Goal: Obtain resource: Download file/media

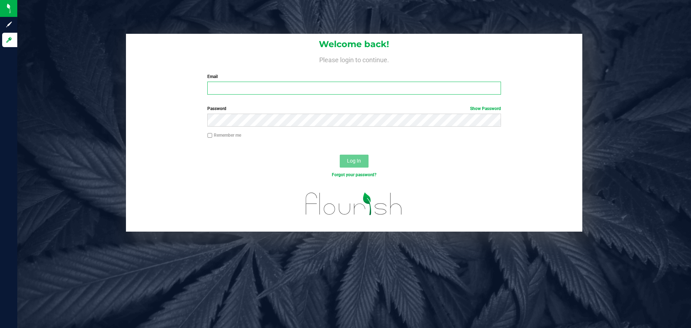
click at [303, 90] on input "Email" at bounding box center [353, 88] width 293 height 13
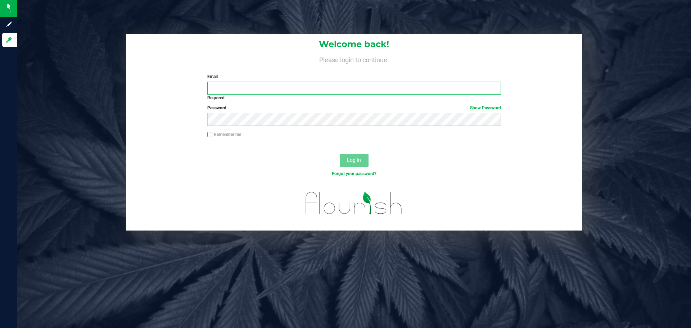
type input "[EMAIL_ADDRESS][DOMAIN_NAME]"
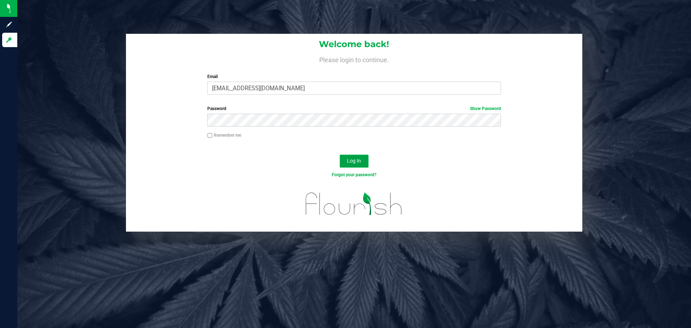
click at [344, 155] on button "Log In" at bounding box center [354, 161] width 29 height 13
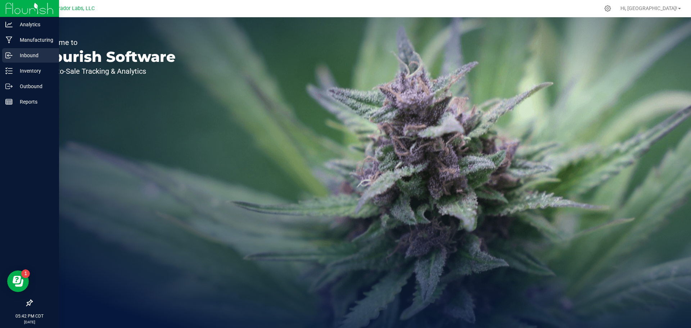
click at [30, 54] on p "Inbound" at bounding box center [34, 55] width 43 height 9
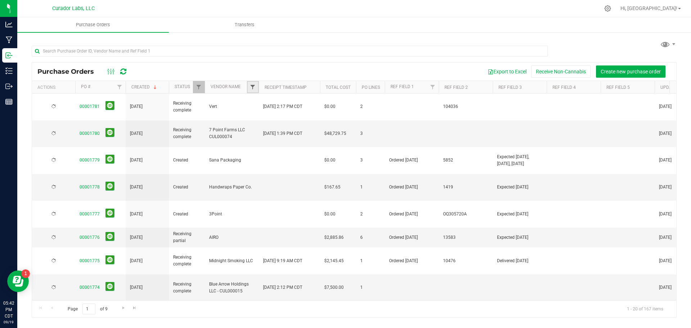
click at [254, 85] on span "Filter" at bounding box center [253, 87] width 6 height 6
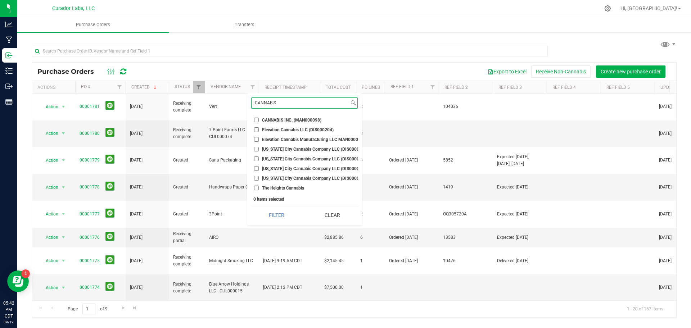
type input "CANNABIS"
click at [269, 121] on span "CANNABIS INC. (MAN000098)" at bounding box center [291, 120] width 59 height 4
click at [259, 121] on input "CANNABIS INC. (MAN000098)" at bounding box center [256, 120] width 5 height 5
checkbox input "true"
click at [277, 223] on button "Filter" at bounding box center [276, 215] width 51 height 16
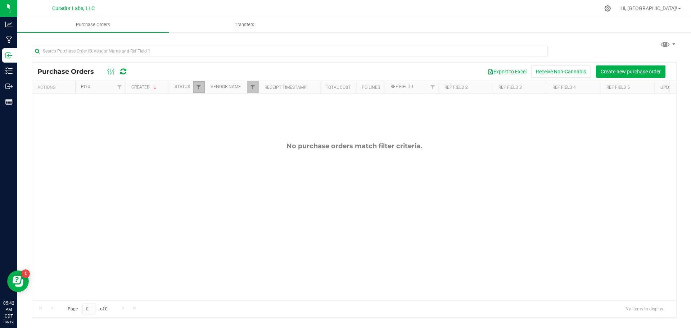
click at [200, 92] on link "Filter" at bounding box center [199, 87] width 12 height 12
click at [214, 116] on span "Select All" at bounding box center [217, 118] width 18 height 4
click at [205, 116] on input "Select All" at bounding box center [202, 118] width 5 height 5
checkbox input "true"
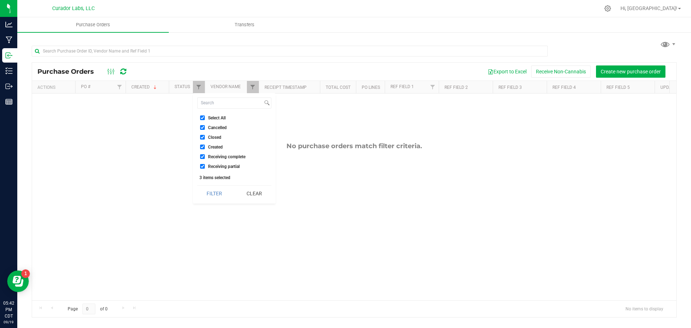
checkbox input "true"
click at [217, 195] on button "Filter" at bounding box center [214, 194] width 35 height 16
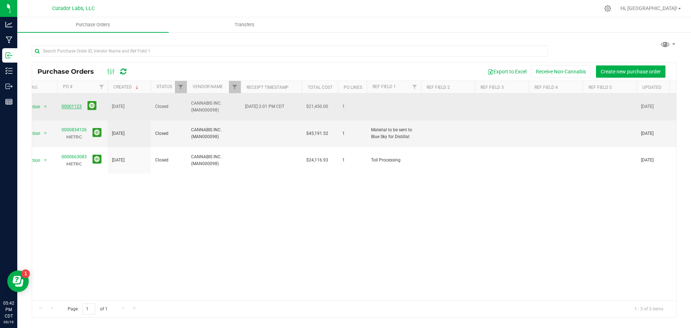
click at [77, 104] on link "00001123" at bounding box center [72, 106] width 20 height 5
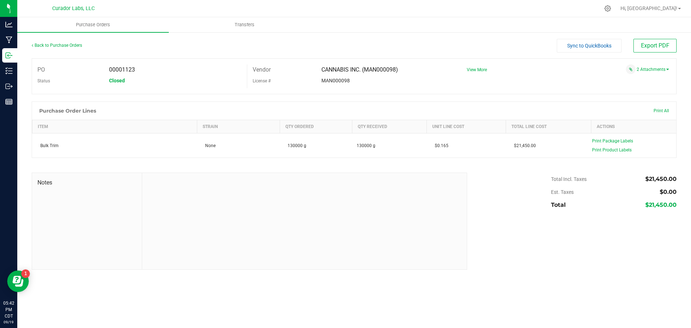
click at [658, 72] on div "2 Attachments" at bounding box center [565, 69] width 208 height 10
click at [72, 44] on link "Back to Purchase Orders" at bounding box center [57, 45] width 50 height 5
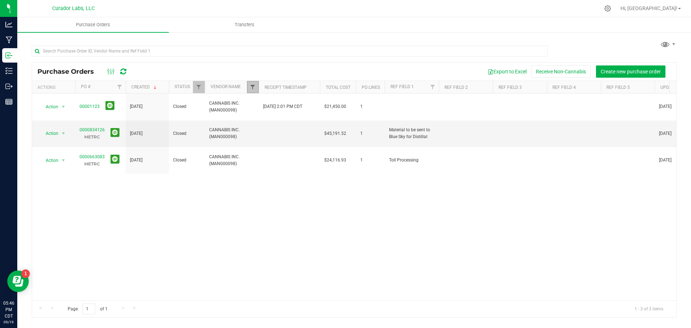
click at [252, 87] on span "Filter" at bounding box center [253, 87] width 6 height 6
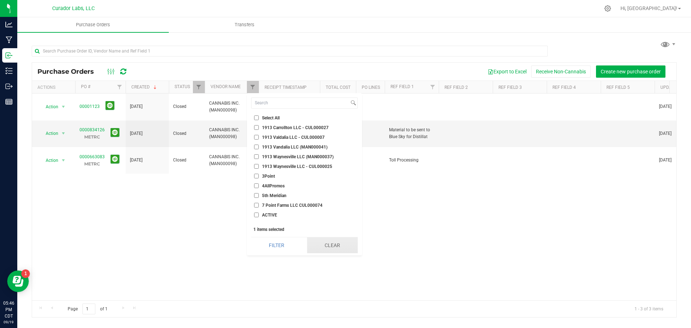
click at [340, 252] on button "Clear" at bounding box center [332, 246] width 51 height 16
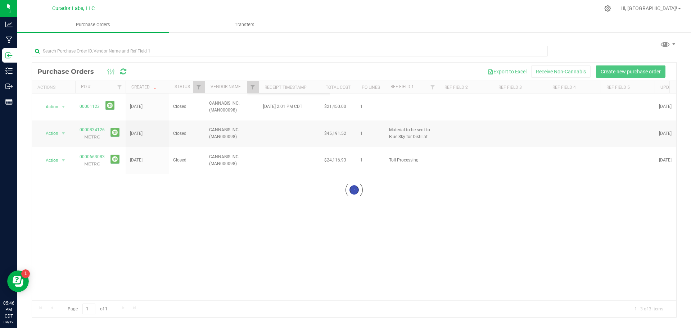
checkbox input "false"
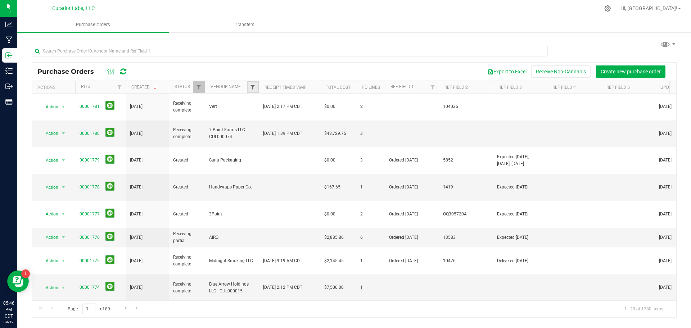
click at [256, 88] on span "Filter" at bounding box center [253, 87] width 6 height 6
type input "S"
type input "HOLIS"
click at [288, 120] on span "Holistic [US_STATE] LLC (MAN000095)" at bounding box center [299, 120] width 75 height 4
click at [259, 120] on input "Holistic [US_STATE] LLC (MAN000095)" at bounding box center [256, 120] width 5 height 5
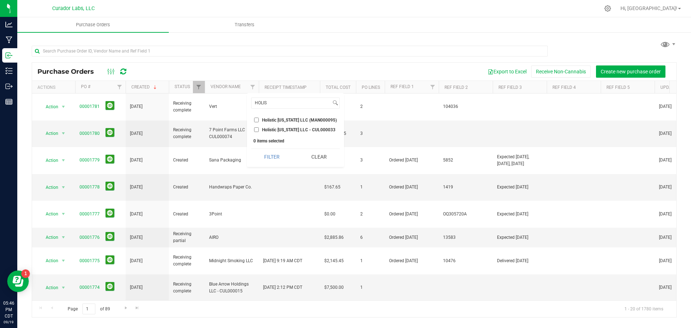
checkbox input "true"
click at [289, 129] on span "Holistic [US_STATE] LLC - CUL000033" at bounding box center [298, 130] width 73 height 4
click at [259, 129] on input "Holistic [US_STATE] LLC - CUL000033" at bounding box center [256, 129] width 5 height 5
checkbox input "true"
click at [271, 152] on button "Filter" at bounding box center [272, 157] width 42 height 16
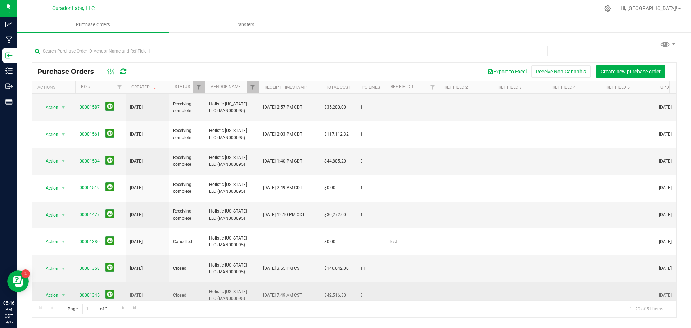
scroll to position [162, 0]
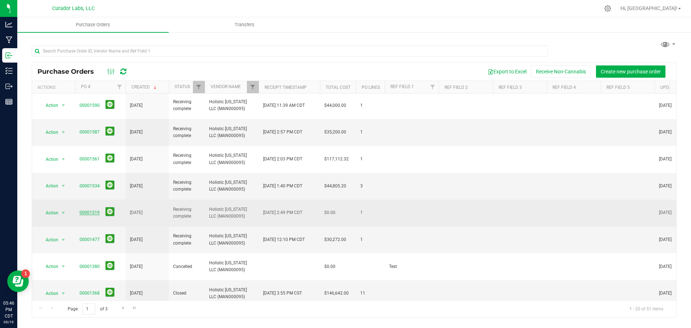
click at [83, 210] on link "00001519" at bounding box center [90, 212] width 20 height 5
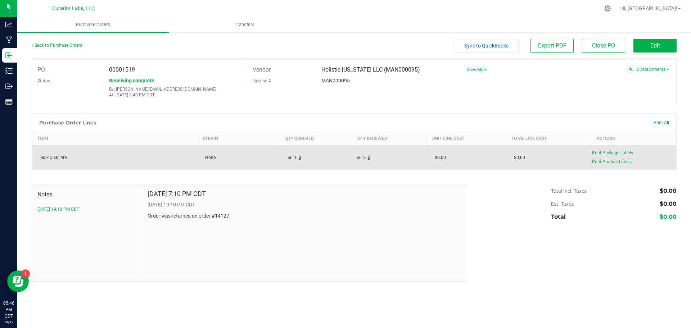
drag, startPoint x: 304, startPoint y: 161, endPoint x: 283, endPoint y: 160, distance: 21.6
click at [283, 160] on td "6016 g" at bounding box center [316, 157] width 73 height 24
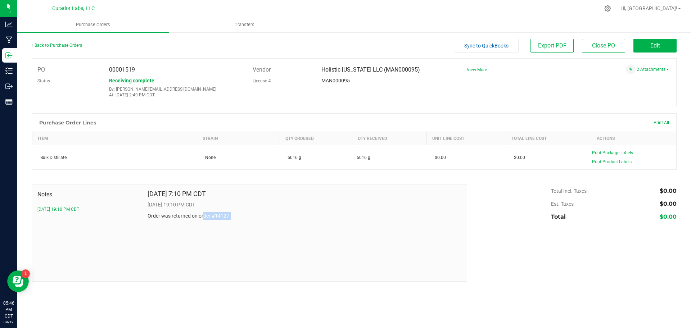
drag, startPoint x: 234, startPoint y: 218, endPoint x: 200, endPoint y: 213, distance: 34.9
click at [200, 213] on p "Order was returned on order #14127." at bounding box center [305, 216] width 314 height 8
click at [651, 69] on link "2 Attachments" at bounding box center [653, 69] width 32 height 5
click at [637, 83] on span "Invoice PO 1519.pdf" at bounding box center [639, 85] width 35 height 5
click at [57, 44] on link "Back to Purchase Orders" at bounding box center [57, 45] width 50 height 5
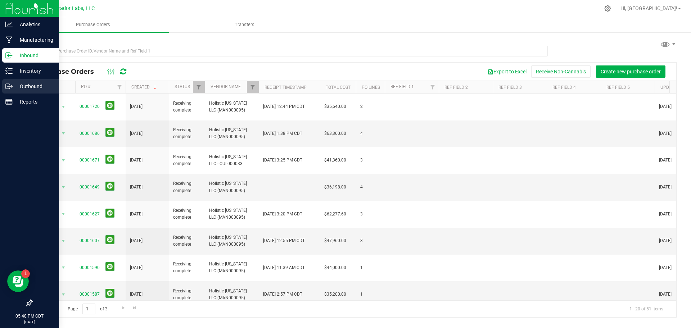
click at [28, 88] on p "Outbound" at bounding box center [34, 86] width 43 height 9
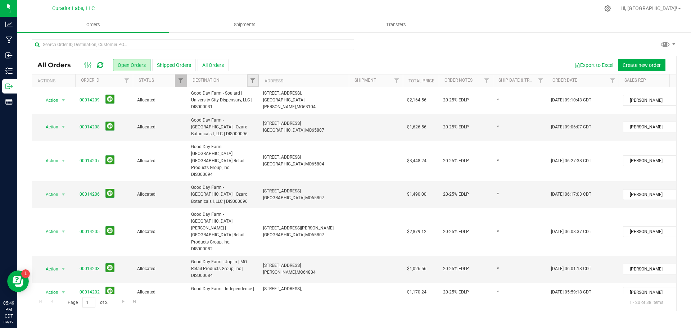
click at [254, 77] on link "Filter" at bounding box center [253, 80] width 12 height 12
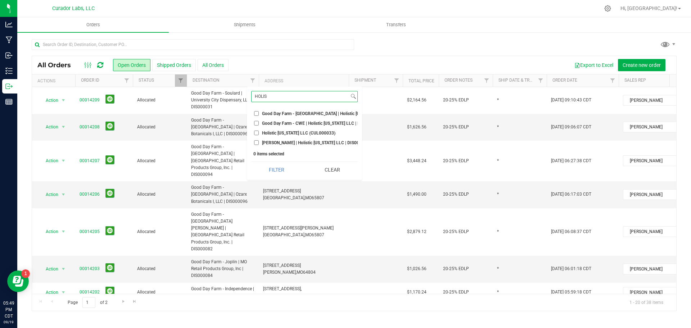
type input "HOLIS"
click at [262, 132] on span "Holistic [US_STATE] LLC (CUL000033)" at bounding box center [298, 133] width 73 height 4
click at [259, 132] on input "Holistic [US_STATE] LLC (CUL000033)" at bounding box center [256, 133] width 5 height 5
checkbox input "true"
click at [267, 98] on input "HOLIS" at bounding box center [301, 96] width 98 height 10
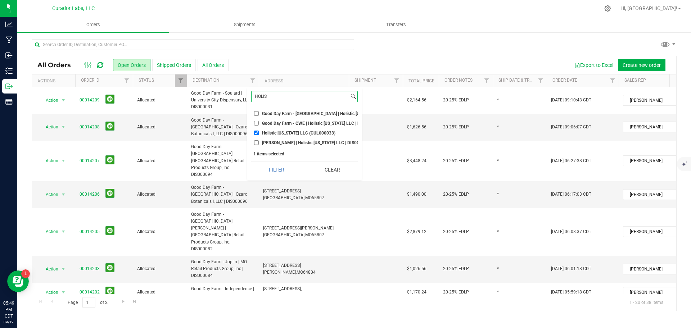
click at [267, 98] on input "HOLIS" at bounding box center [301, 96] width 98 height 10
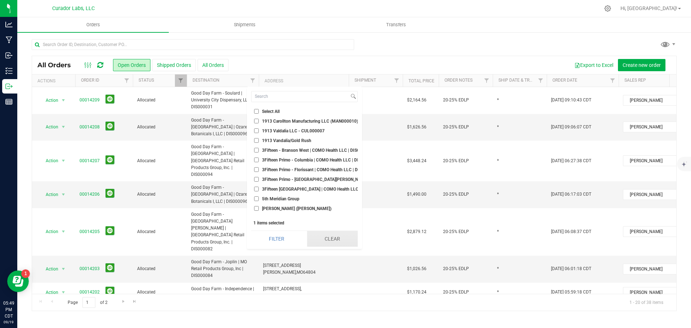
click at [329, 240] on button "Clear" at bounding box center [332, 239] width 51 height 16
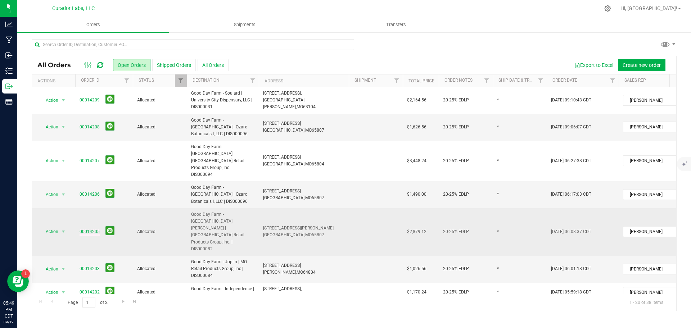
scroll to position [274, 0]
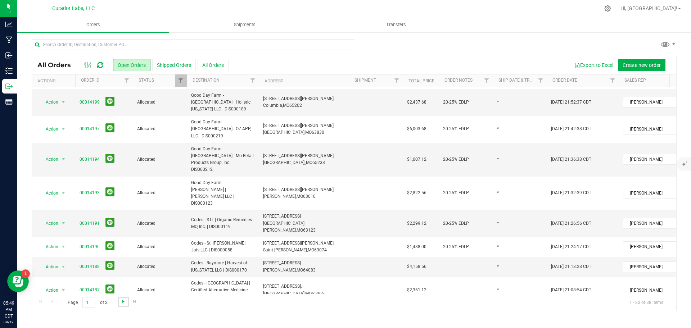
click at [124, 303] on span "Go to the next page" at bounding box center [124, 302] width 6 height 6
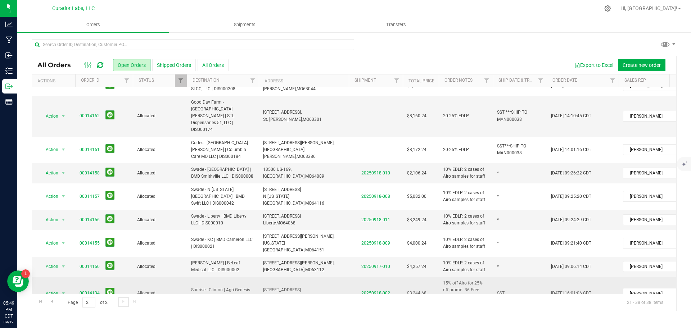
scroll to position [231, 0]
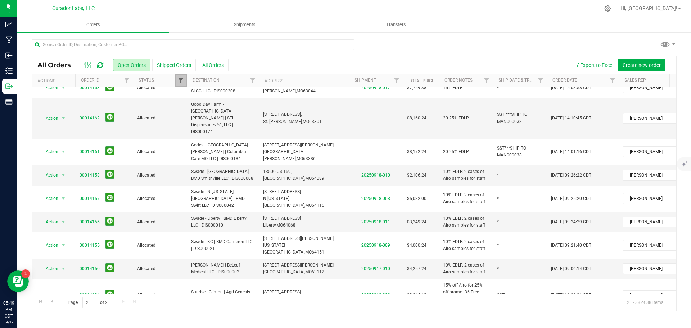
click at [181, 80] on span "Filter" at bounding box center [181, 81] width 6 height 6
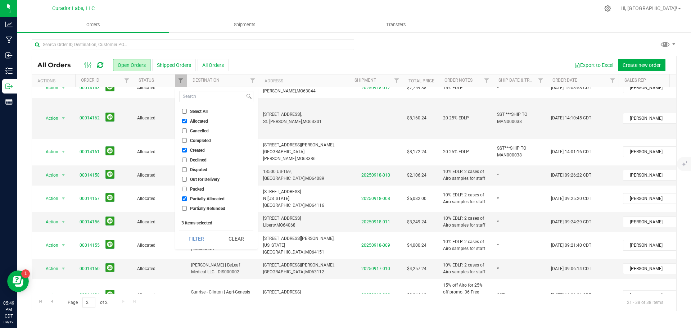
click at [194, 111] on span "Select All" at bounding box center [199, 111] width 18 height 4
click at [187, 111] on input "Select All" at bounding box center [184, 111] width 5 height 5
checkbox input "true"
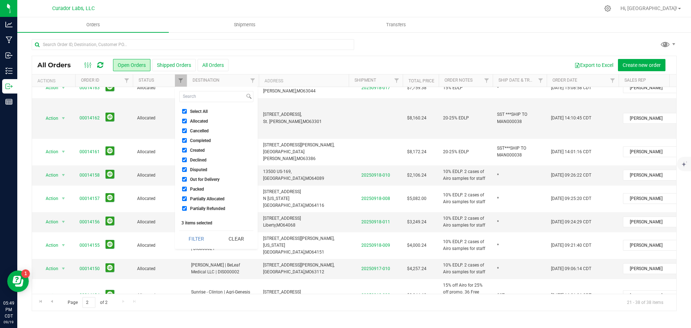
checkbox input "true"
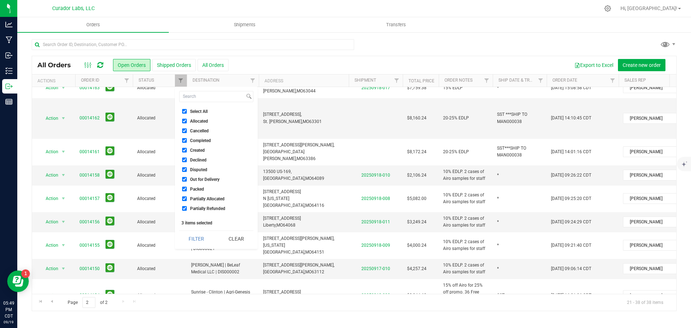
checkbox input "true"
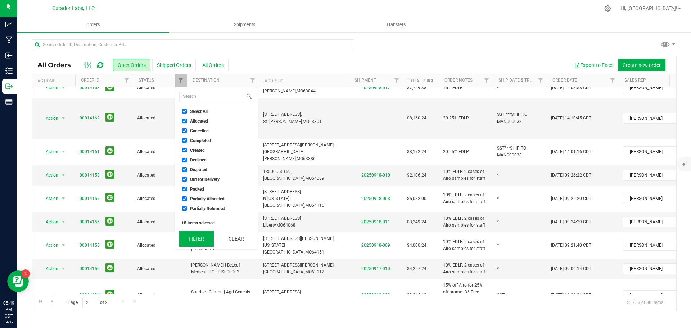
click at [199, 242] on button "Filter" at bounding box center [196, 239] width 35 height 16
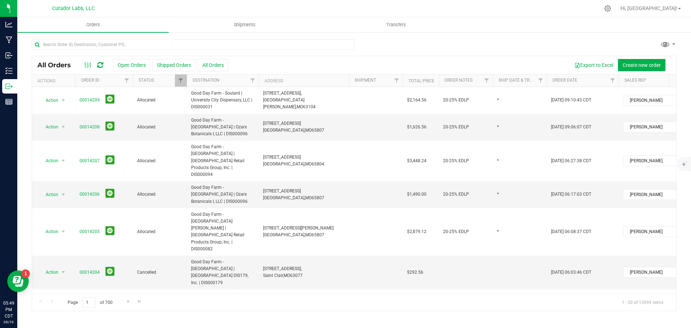
click at [168, 58] on div "All Orders Open Orders Shipped Orders All Orders Export to Excel Create new ord…" at bounding box center [354, 65] width 644 height 18
click at [170, 68] on button "Shipped Orders" at bounding box center [174, 65] width 44 height 12
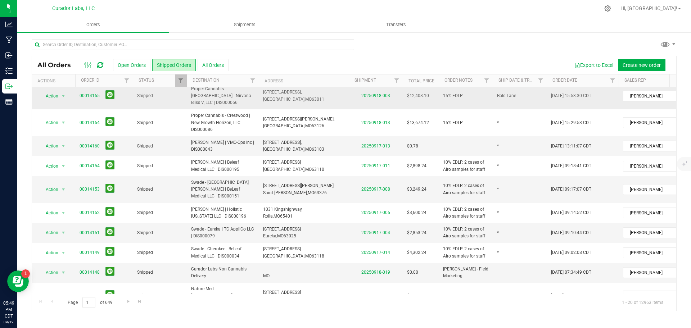
scroll to position [233, 0]
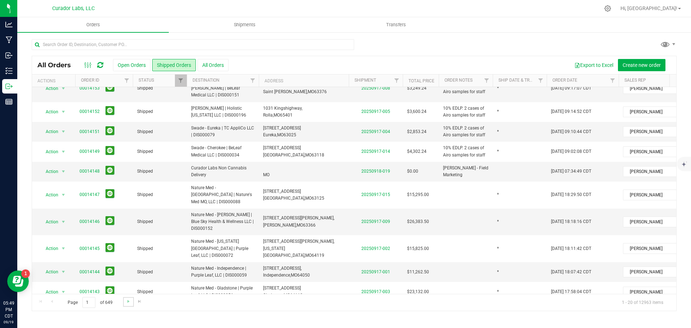
click at [128, 304] on link "Go to the next page" at bounding box center [128, 302] width 10 height 10
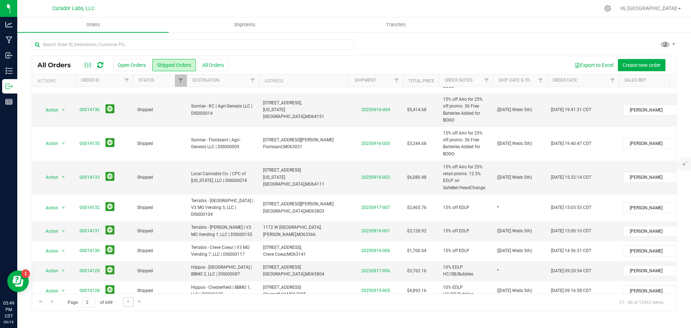
scroll to position [216, 0]
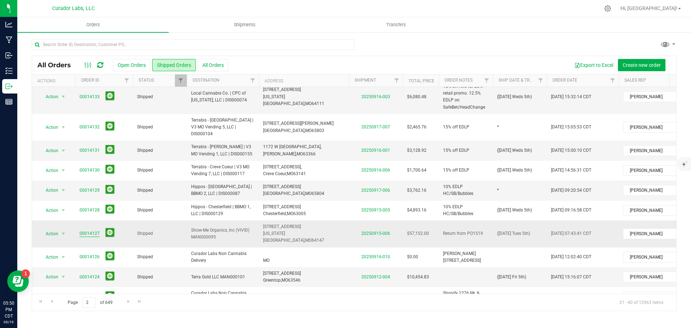
click at [87, 230] on link "00014127" at bounding box center [90, 233] width 20 height 7
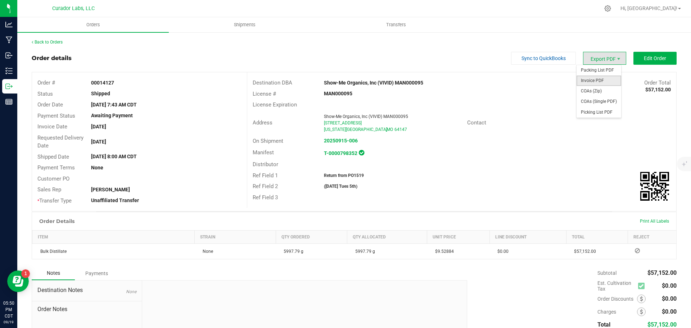
click at [594, 79] on span "Invoice PDF" at bounding box center [599, 81] width 45 height 10
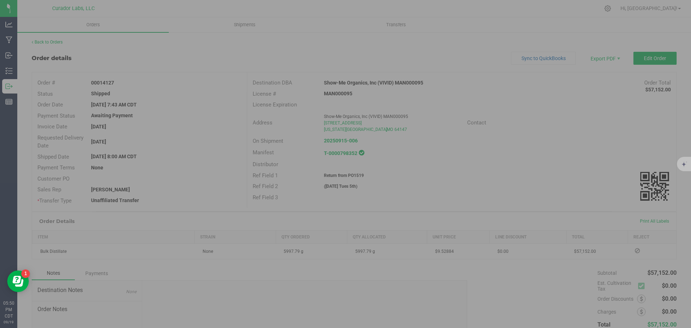
click at [610, 51] on div at bounding box center [345, 164] width 691 height 328
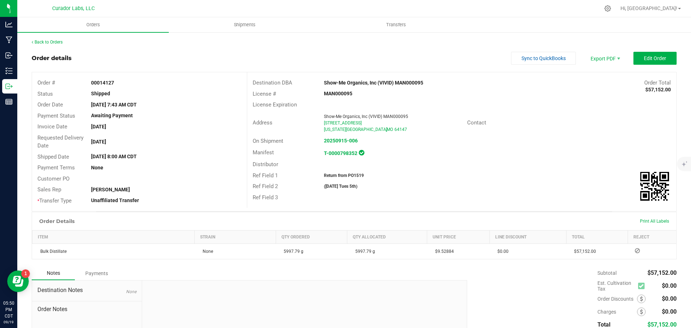
scroll to position [16, 0]
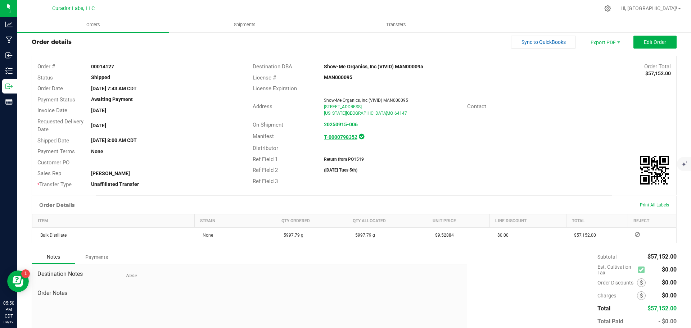
click at [338, 137] on strong "T-0000798352" at bounding box center [340, 137] width 33 height 6
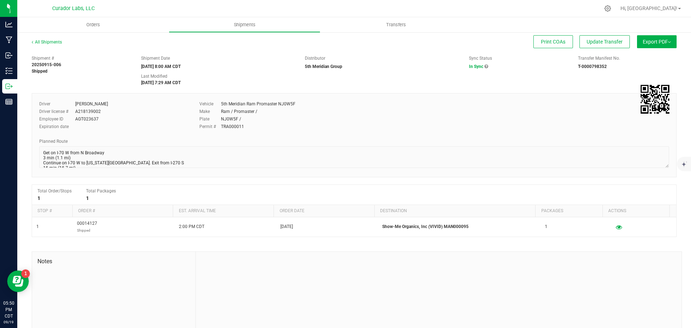
click at [661, 44] on span "Export PDF" at bounding box center [657, 42] width 28 height 6
click at [643, 43] on span "Export PDF" at bounding box center [657, 42] width 28 height 6
click at [643, 40] on span "Export PDF" at bounding box center [657, 42] width 28 height 6
click at [657, 42] on span "Export PDF" at bounding box center [657, 42] width 28 height 6
click at [643, 43] on span "Export PDF" at bounding box center [657, 42] width 28 height 6
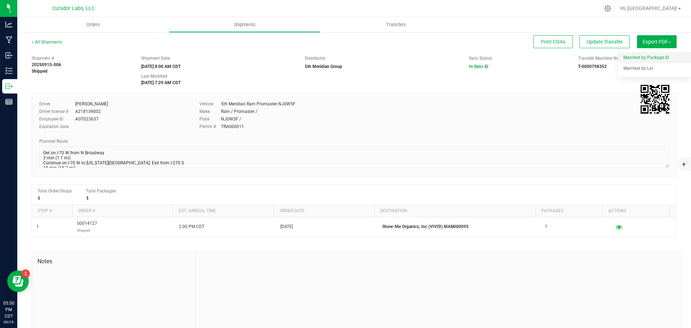
click at [640, 54] on li "Manifest by Package ID" at bounding box center [654, 57] width 73 height 11
